Goal: Task Accomplishment & Management: Manage account settings

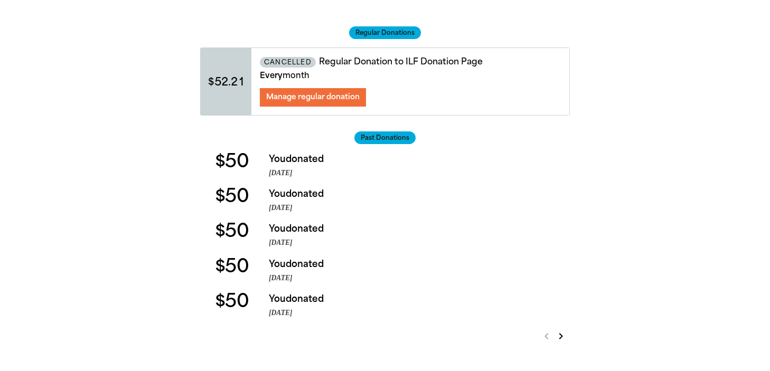
scroll to position [68, 0]
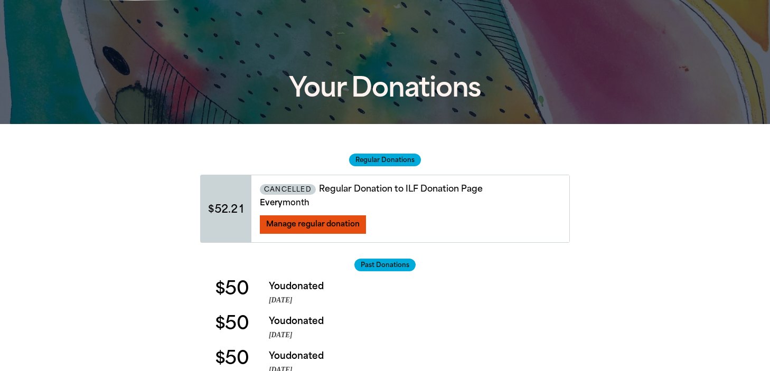
click at [344, 225] on span "Manage regular donation" at bounding box center [312, 224] width 93 height 9
select select "AUD"
select select "MONTH"
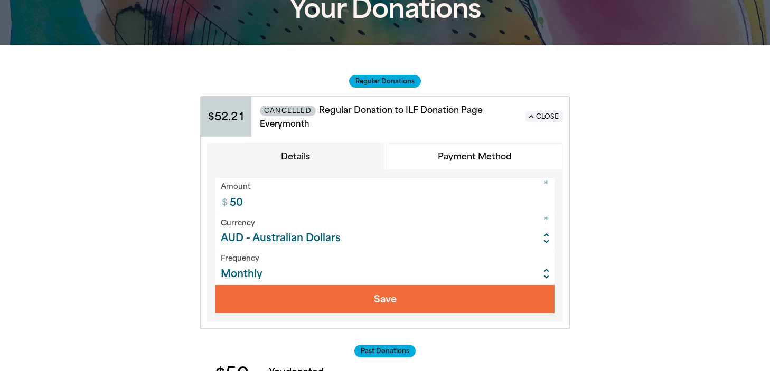
scroll to position [99, 0]
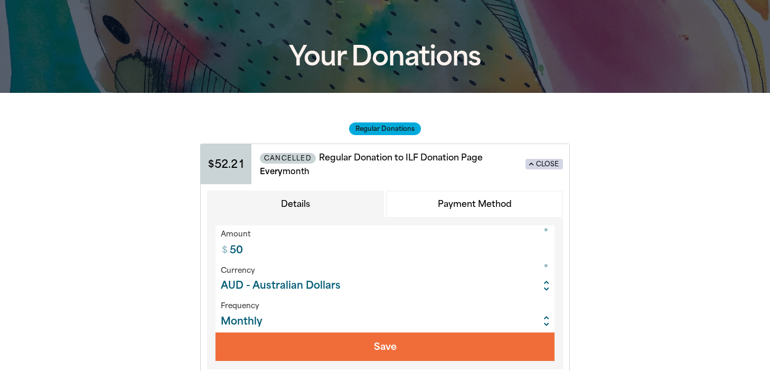
click at [542, 159] on button "expand_less Close" at bounding box center [543, 164] width 37 height 11
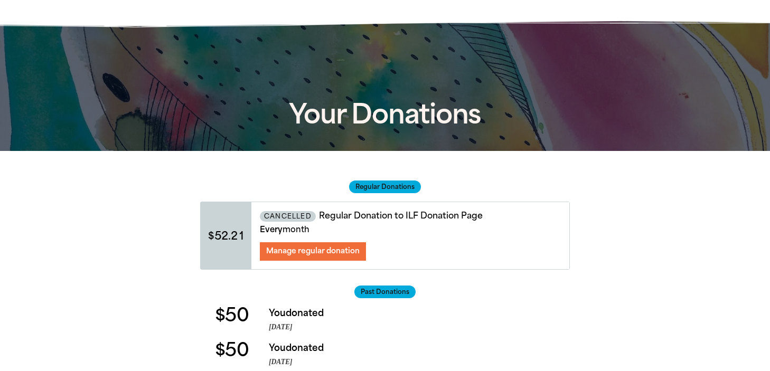
scroll to position [0, 0]
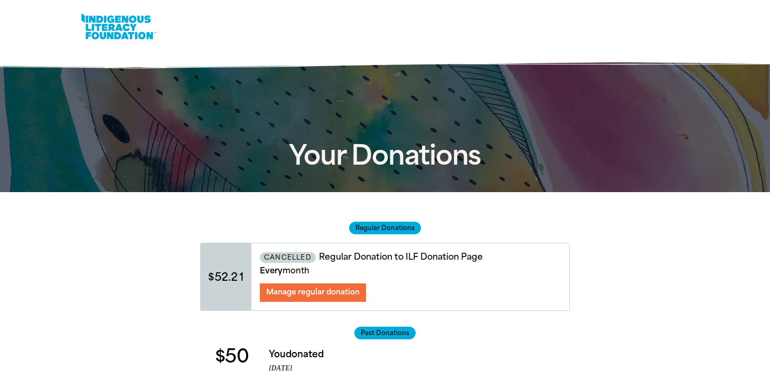
click at [108, 26] on link at bounding box center [118, 27] width 79 height 32
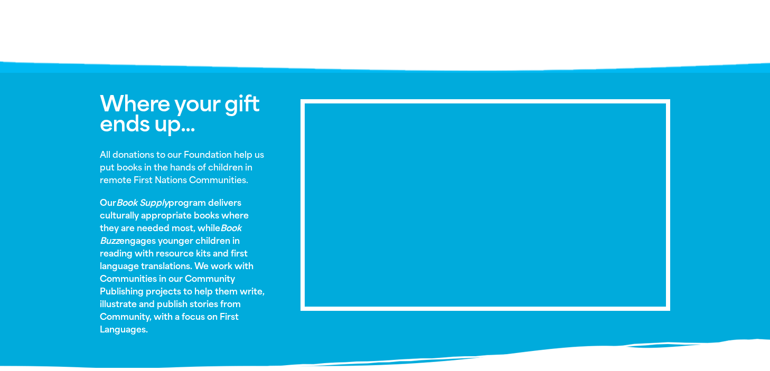
scroll to position [494, 0]
